Goal: Task Accomplishment & Management: Manage account settings

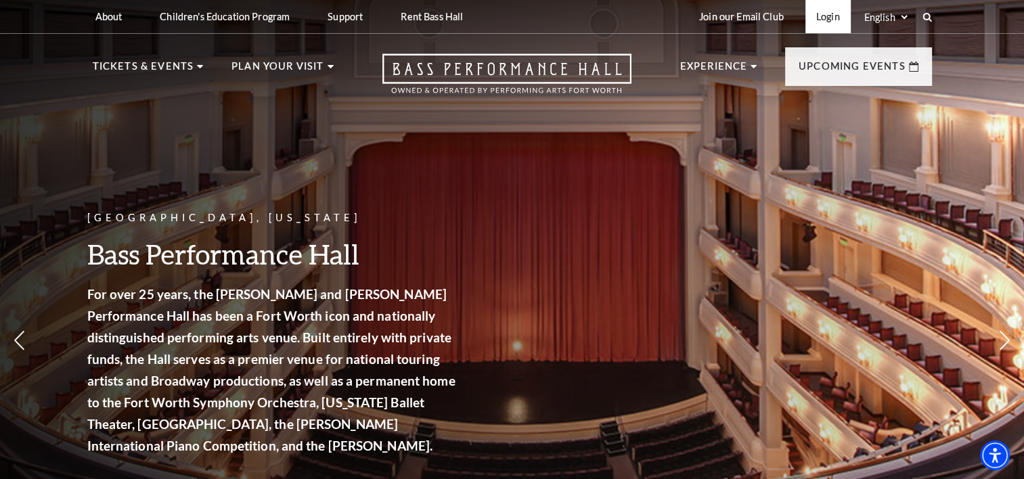
click at [829, 16] on link "Login" at bounding box center [827, 16] width 45 height 33
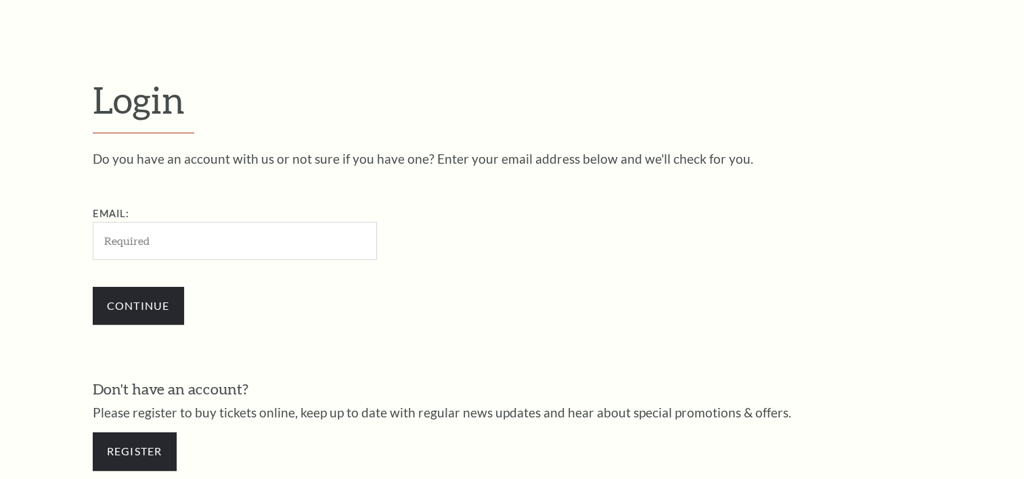
scroll to position [399, 0]
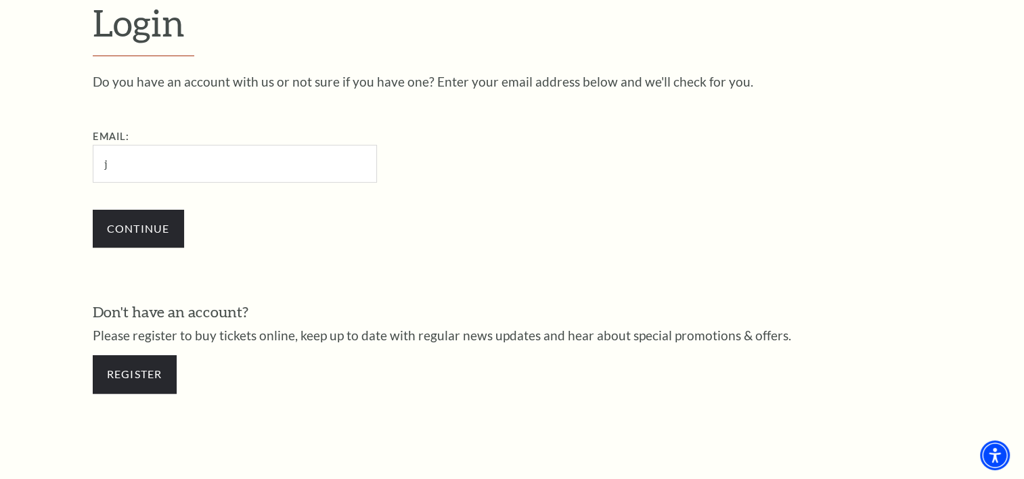
type input "jmbeale@charter.net"
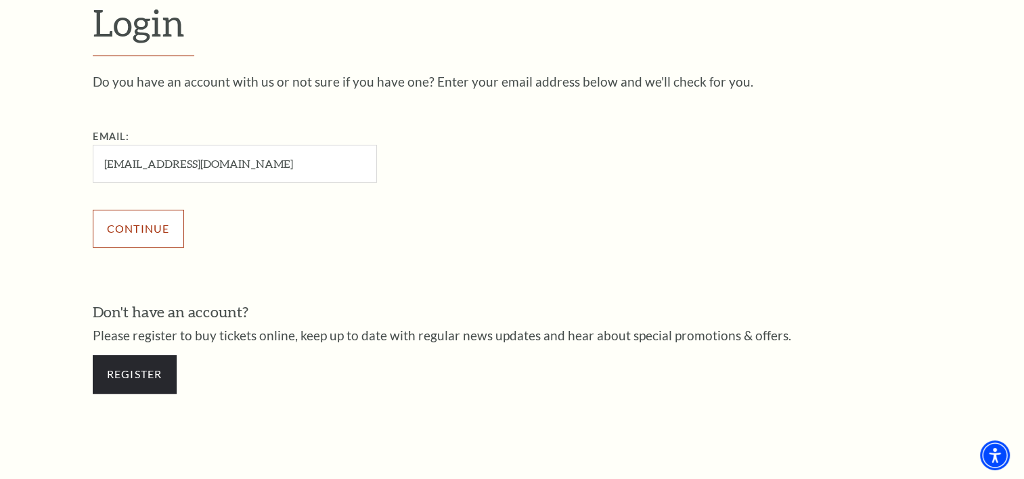
click at [176, 225] on input "Continue" at bounding box center [138, 229] width 91 height 38
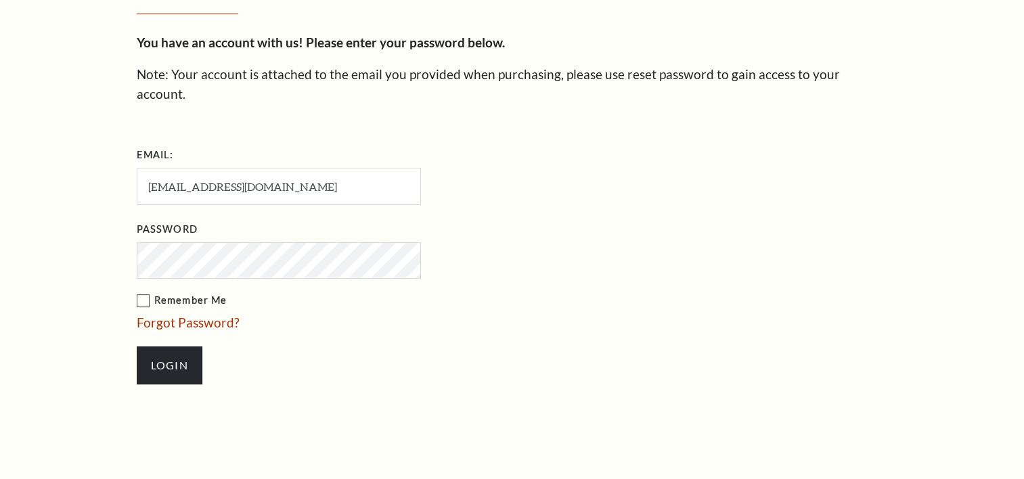
scroll to position [412, 0]
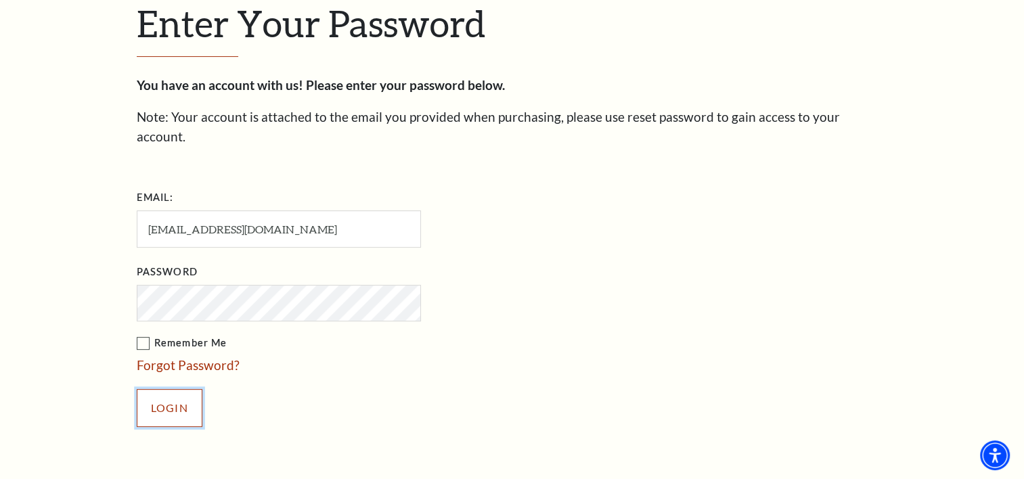
click at [159, 393] on input "Login" at bounding box center [170, 408] width 66 height 38
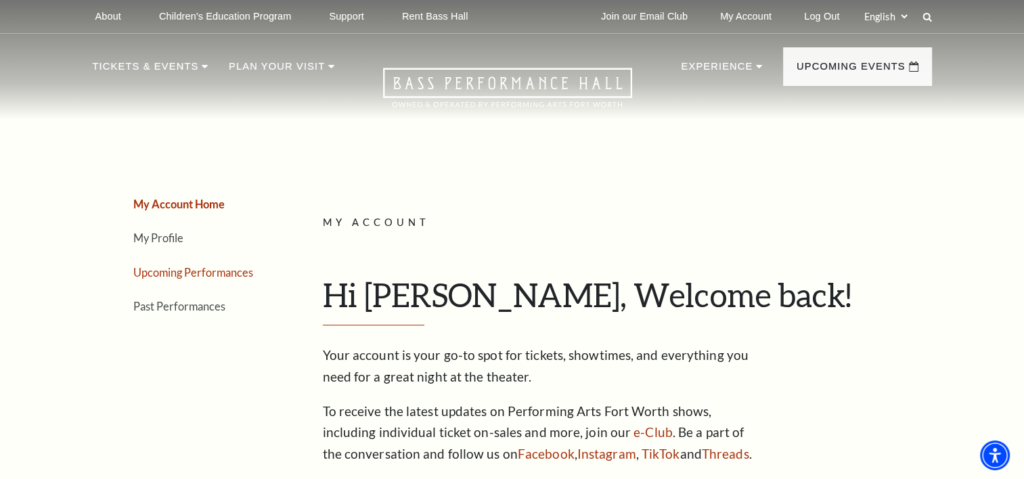
click at [195, 272] on link "Upcoming Performances" at bounding box center [193, 272] width 120 height 13
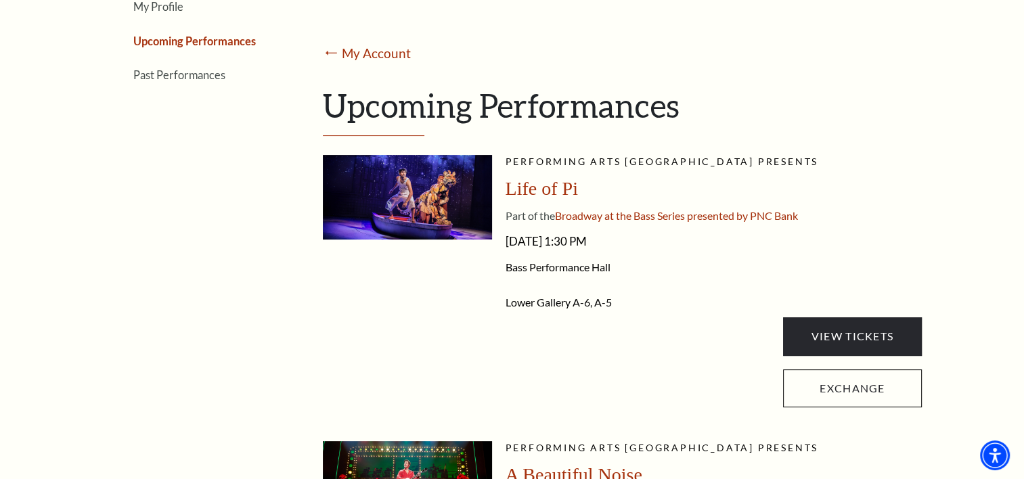
scroll to position [252, 0]
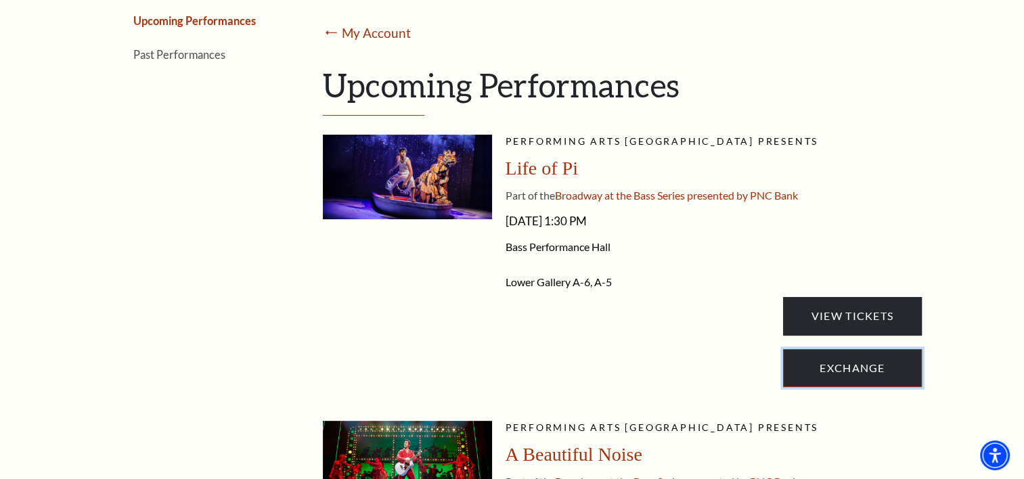
click at [829, 371] on link "Exchange" at bounding box center [852, 368] width 138 height 38
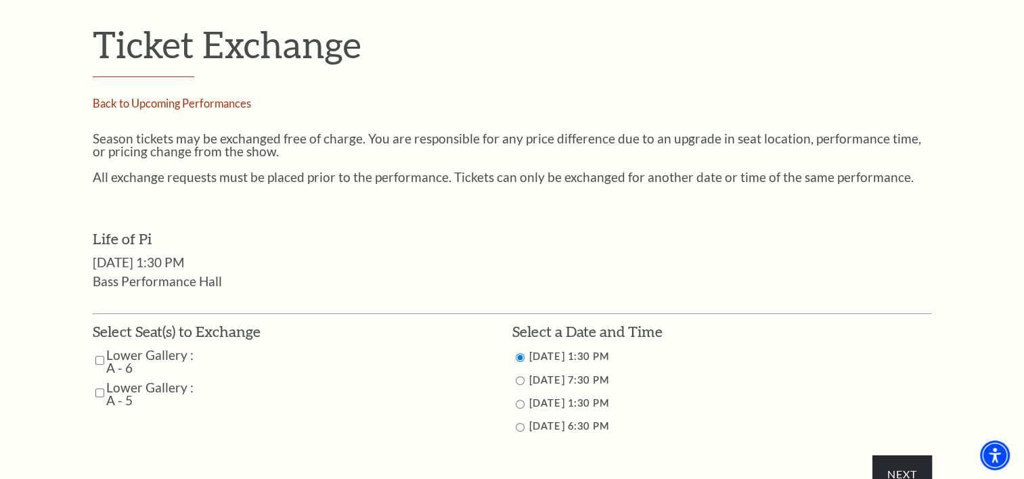
scroll to position [473, 0]
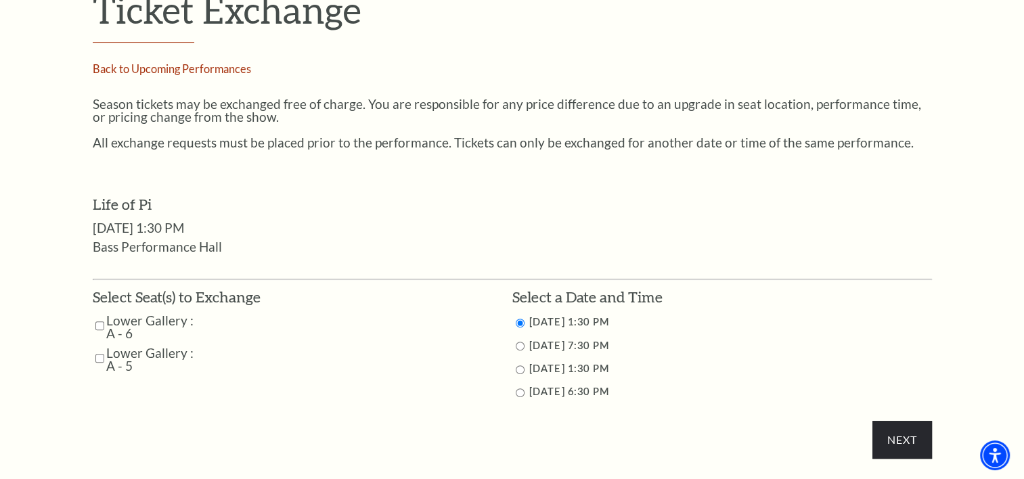
click at [100, 325] on input "Lower Gallery : A - 6" at bounding box center [99, 326] width 9 height 24
checkbox input "true"
click at [100, 357] on input "Lower Gallery : A - 5" at bounding box center [99, 359] width 9 height 24
checkbox input "true"
click at [521, 344] on input "9/27/2025 7:30 PM" at bounding box center [520, 346] width 9 height 9
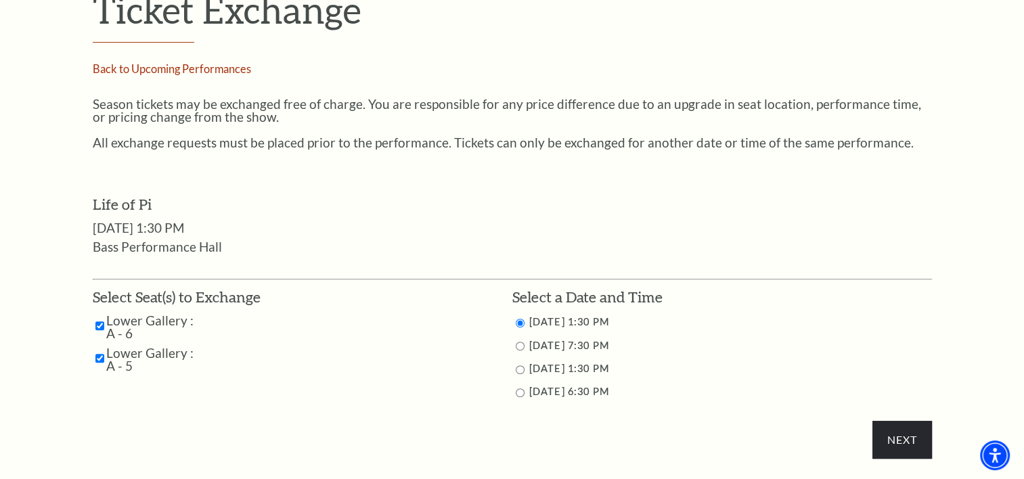
radio input "true"
click at [521, 319] on input "9/27/2025 1:30 PM" at bounding box center [520, 323] width 9 height 9
radio input "true"
click at [902, 440] on input "Next" at bounding box center [902, 440] width 59 height 38
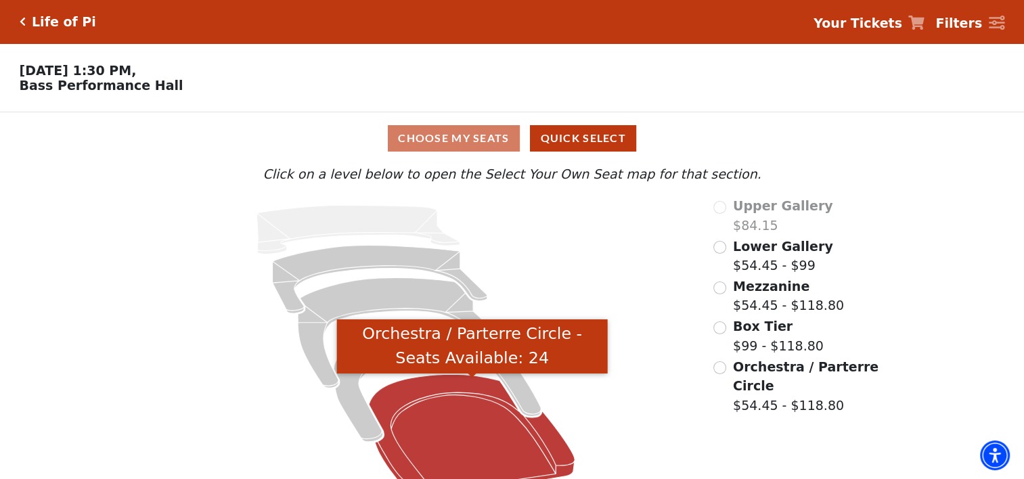
click at [452, 433] on icon "Orchestra / Parterre Circle - Seats Available: 24" at bounding box center [472, 436] width 206 height 125
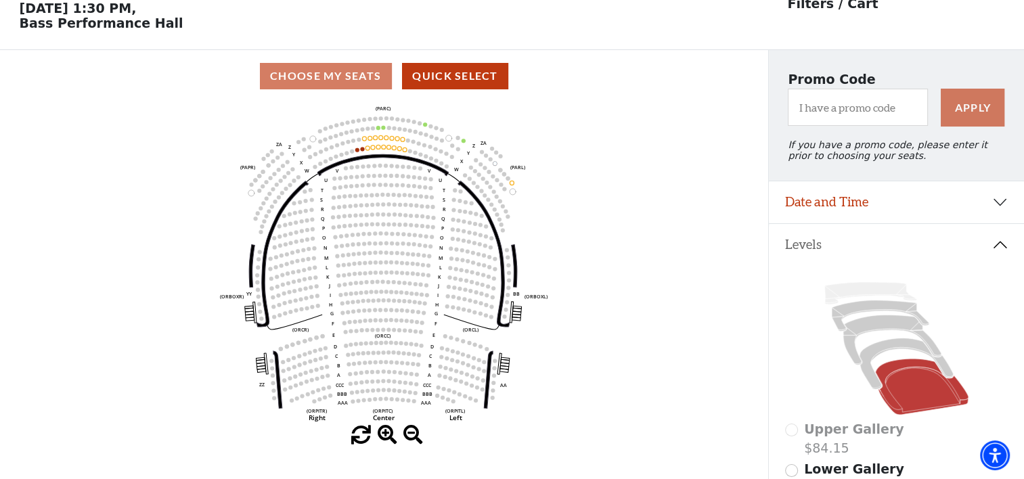
scroll to position [62, 0]
click at [886, 355] on icon at bounding box center [907, 363] width 94 height 51
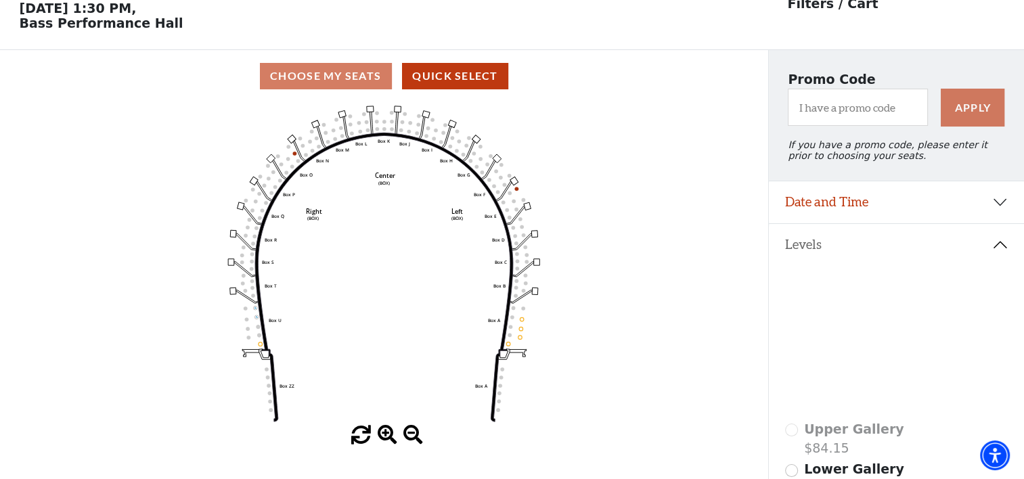
click at [874, 333] on icon at bounding box center [892, 340] width 98 height 50
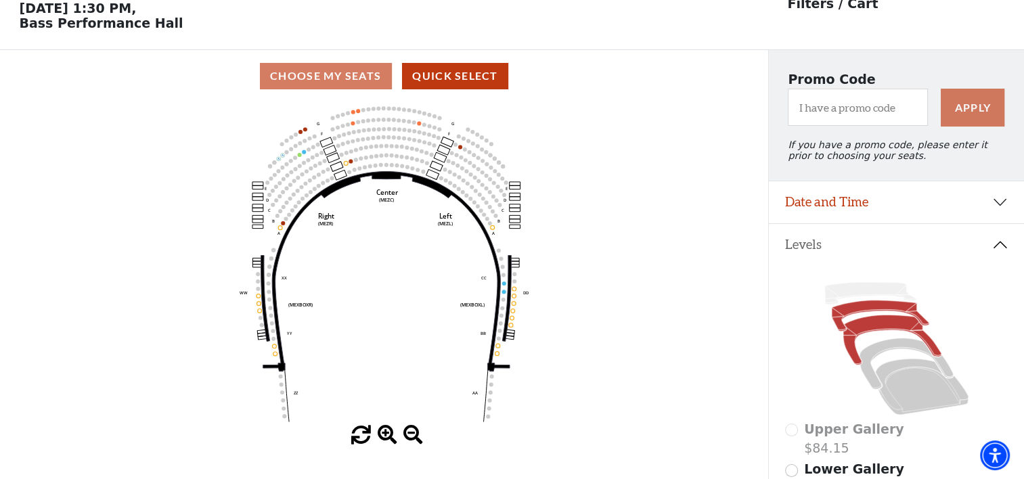
click at [860, 309] on icon at bounding box center [880, 316] width 97 height 31
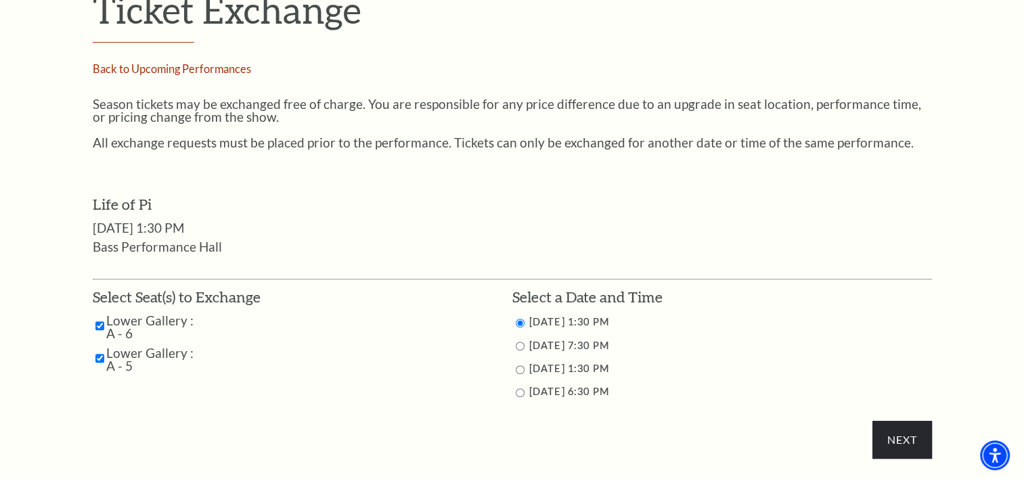
click at [518, 347] on input "9/27/2025 7:30 PM" at bounding box center [520, 346] width 9 height 9
radio input "true"
click at [891, 437] on input "Next" at bounding box center [902, 440] width 59 height 38
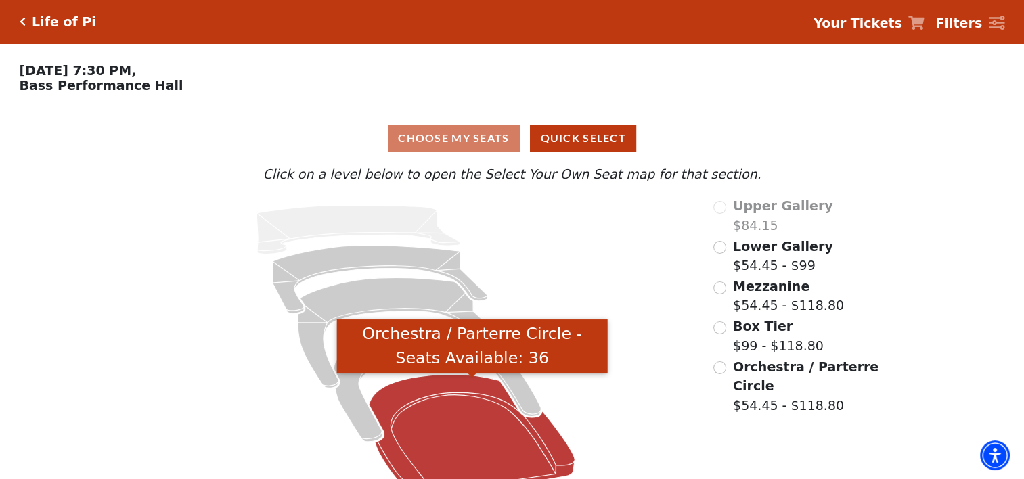
click at [496, 449] on icon "Orchestra / Parterre Circle - Seats Available: 36" at bounding box center [472, 436] width 206 height 125
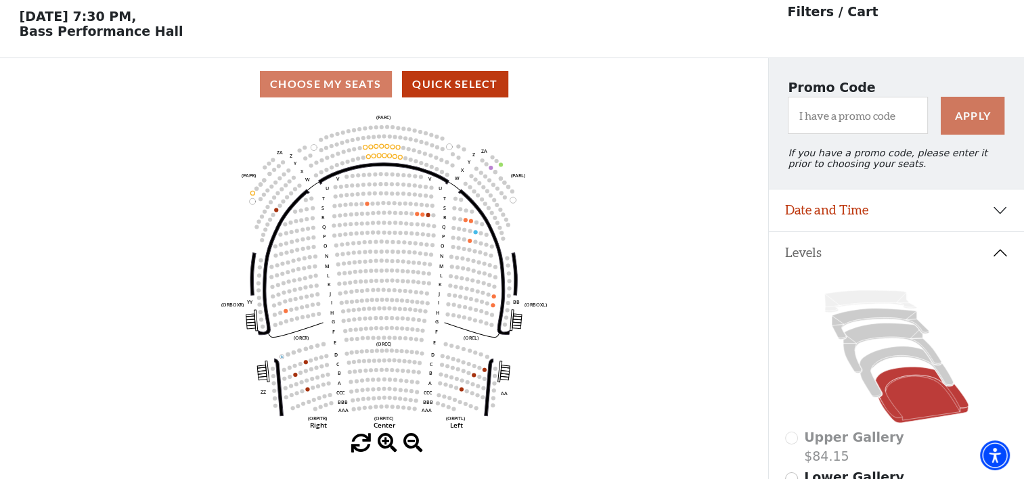
scroll to position [62, 0]
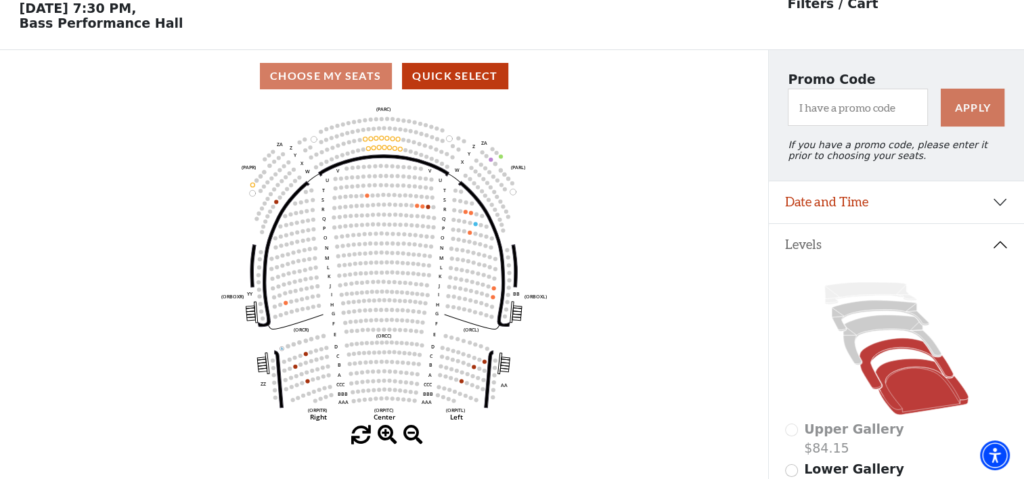
click at [880, 352] on icon at bounding box center [907, 363] width 94 height 51
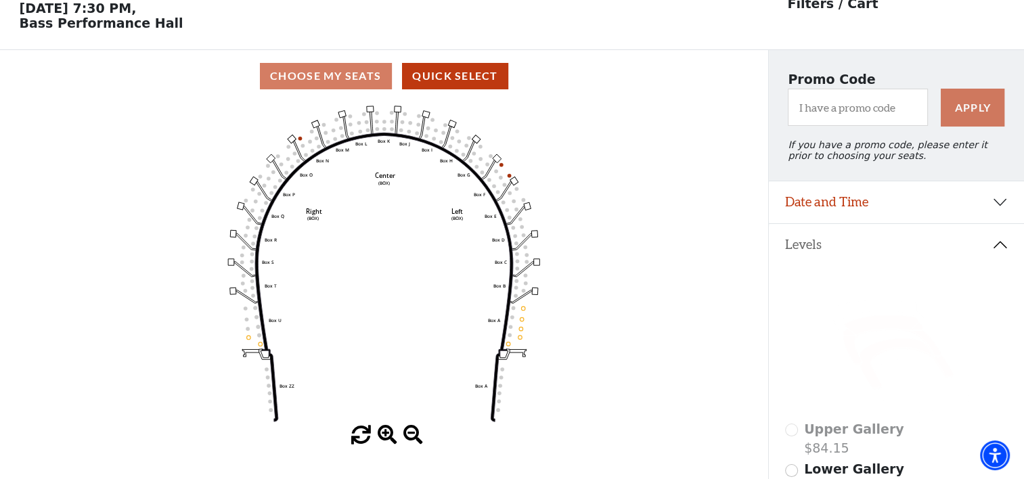
click at [872, 331] on icon at bounding box center [892, 340] width 98 height 50
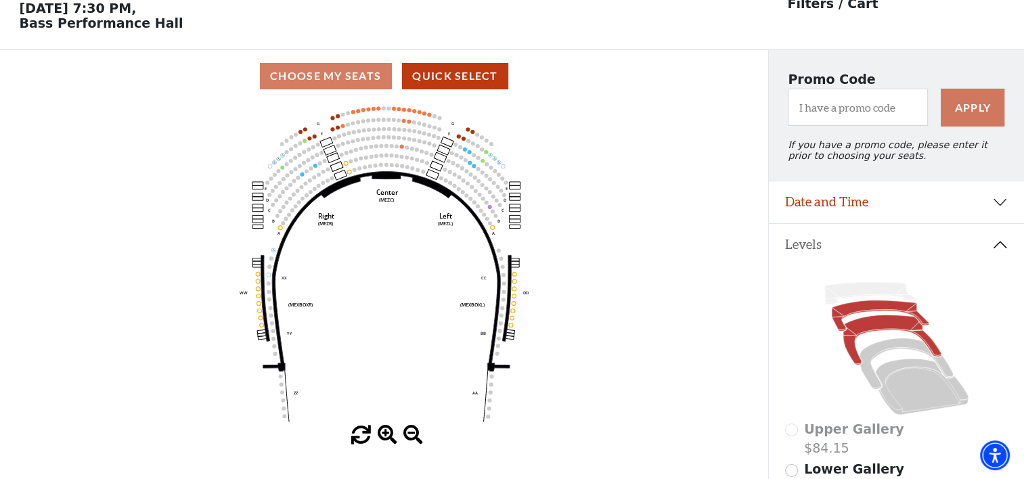
click at [844, 320] on icon at bounding box center [880, 316] width 97 height 31
